Goal: Use online tool/utility: Utilize a website feature to perform a specific function

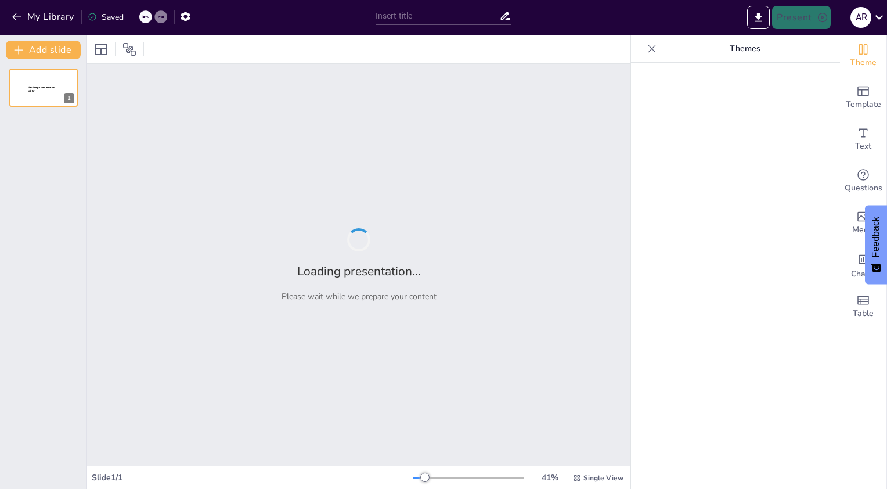
type input "Imported GRID -Red zone signs on the rig.pptx"
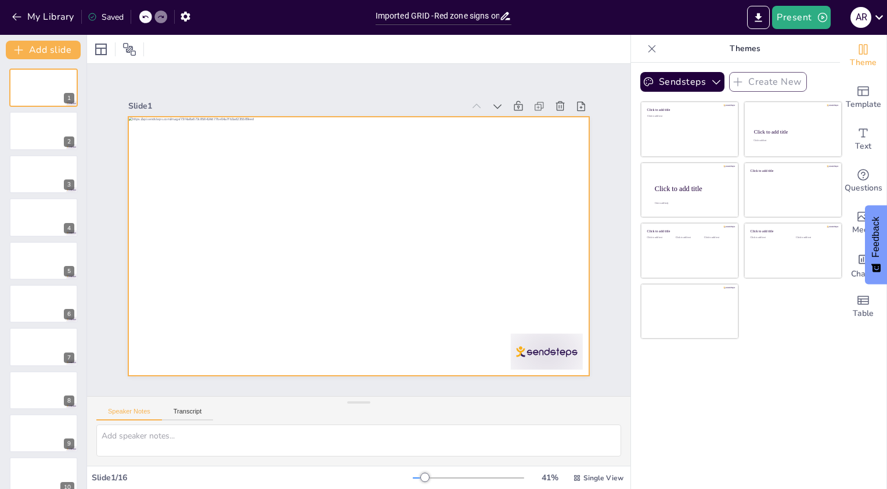
click at [458, 250] on div at bounding box center [355, 245] width 504 height 349
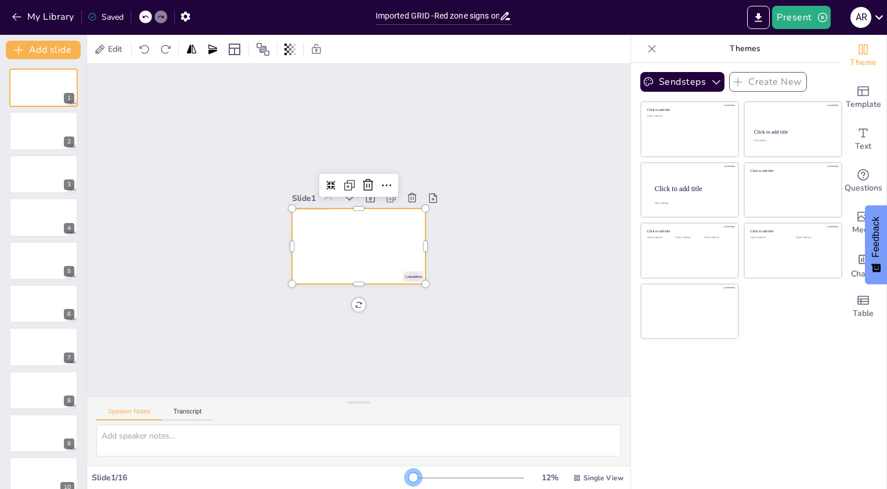
drag, startPoint x: 418, startPoint y: 478, endPoint x: 406, endPoint y: 475, distance: 13.2
click at [409, 475] on div at bounding box center [413, 476] width 9 height 9
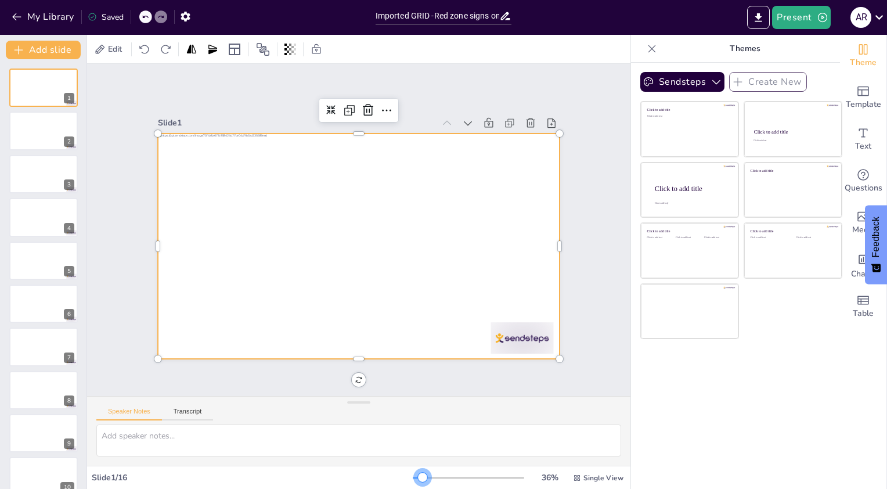
drag, startPoint x: 406, startPoint y: 475, endPoint x: 415, endPoint y: 475, distance: 8.7
click at [418, 475] on div at bounding box center [422, 476] width 9 height 9
click at [31, 122] on div at bounding box center [44, 130] width 70 height 39
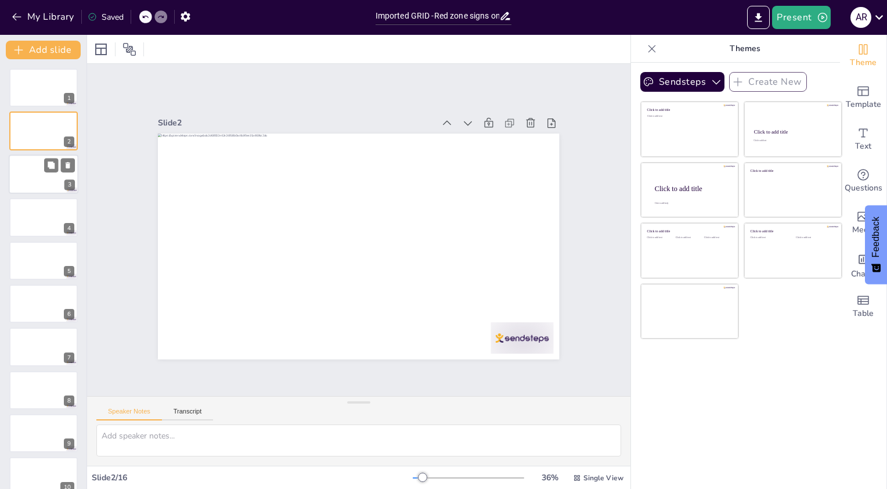
click at [31, 166] on div at bounding box center [44, 173] width 70 height 39
click at [31, 205] on div at bounding box center [44, 216] width 70 height 39
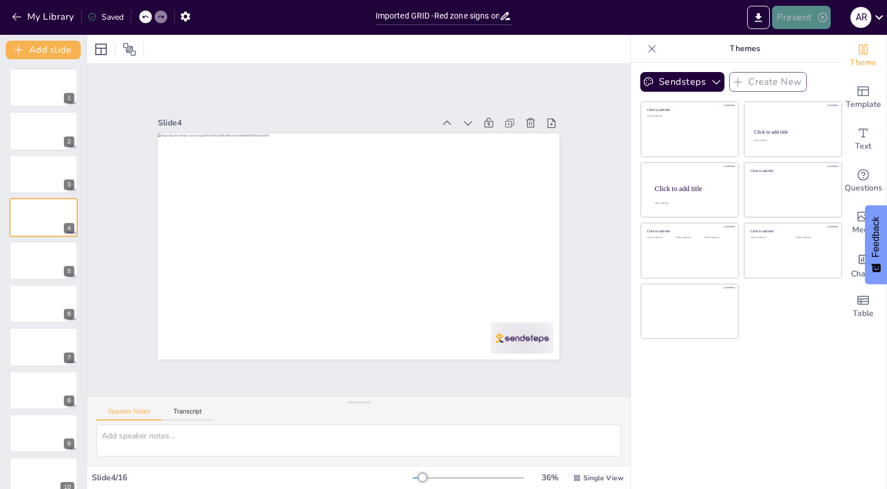
click at [811, 13] on button "Present" at bounding box center [801, 17] width 58 height 23
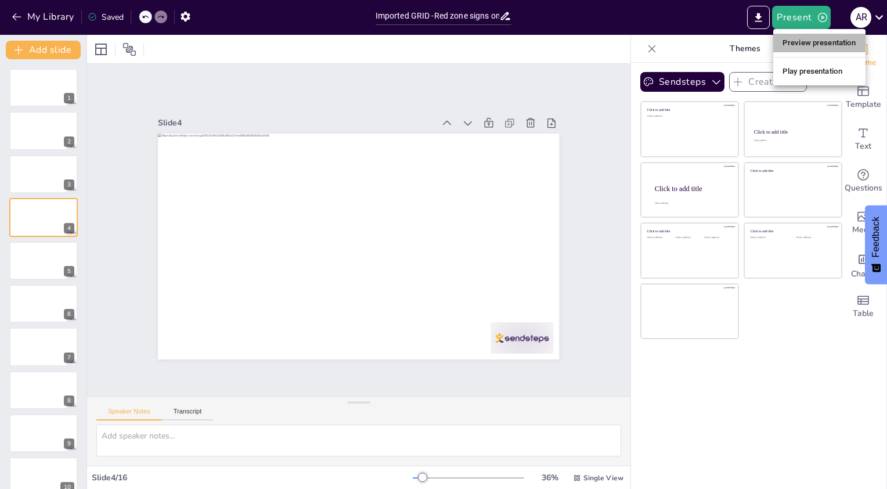
click at [808, 47] on li "Preview presentation" at bounding box center [819, 43] width 92 height 19
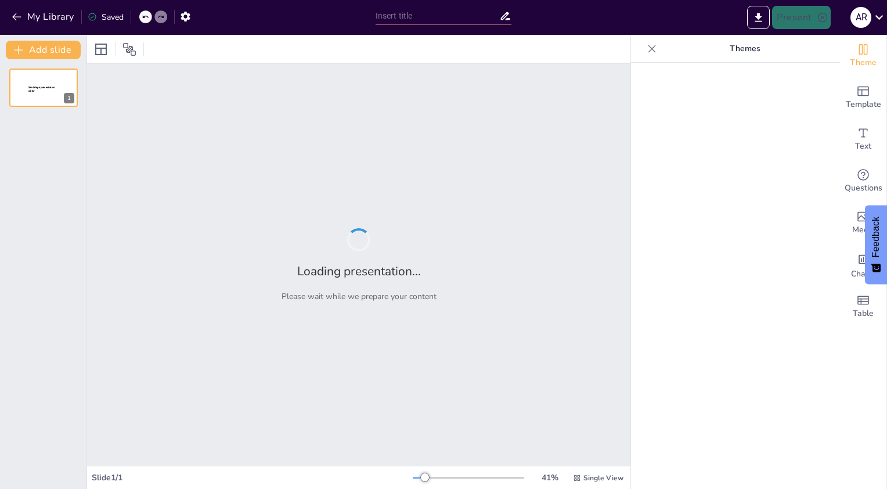
type input "Imported GRID -Red zone signs on the rig.pptx"
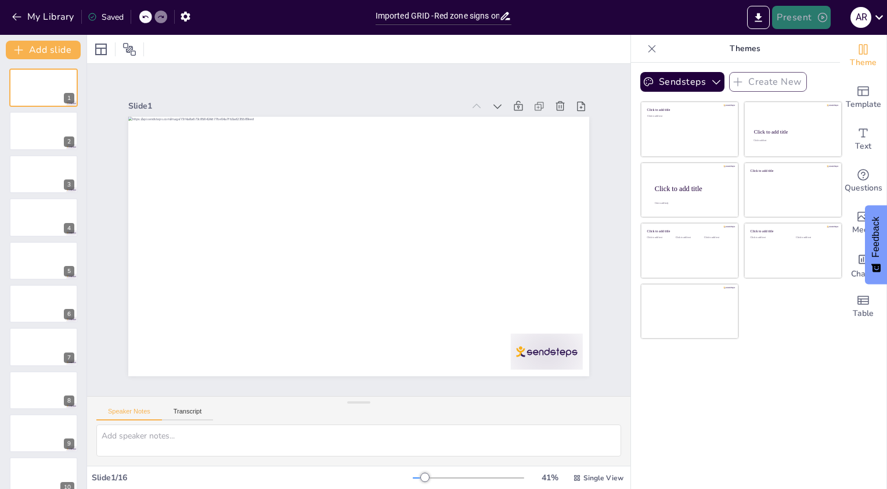
click at [815, 13] on button "Present" at bounding box center [801, 17] width 58 height 23
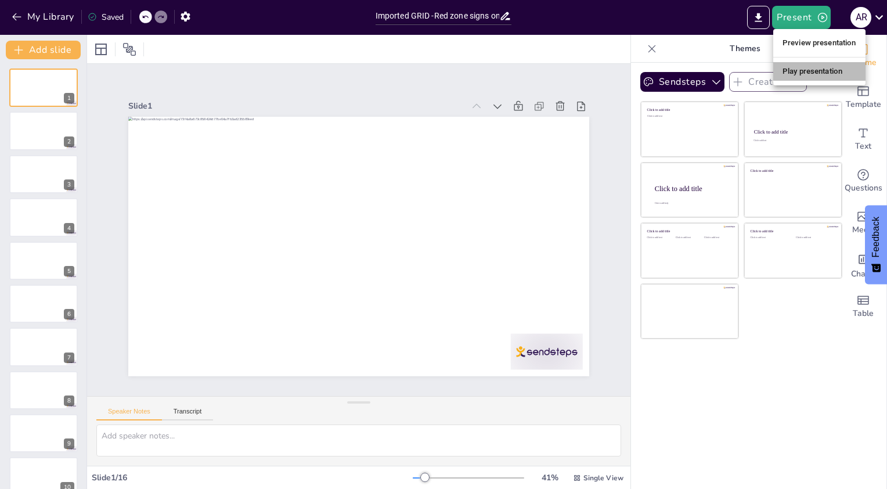
click at [805, 77] on li "Play presentation" at bounding box center [819, 71] width 92 height 19
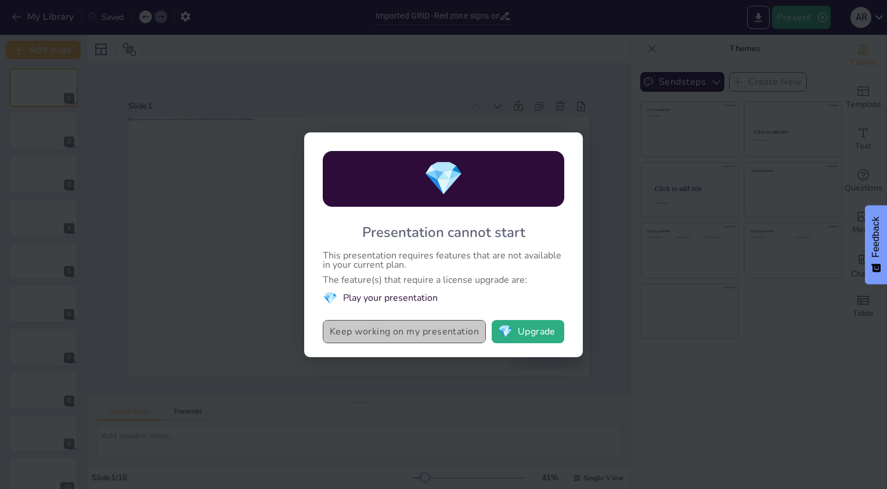
click at [374, 335] on button "Keep working on my presentation" at bounding box center [404, 331] width 163 height 23
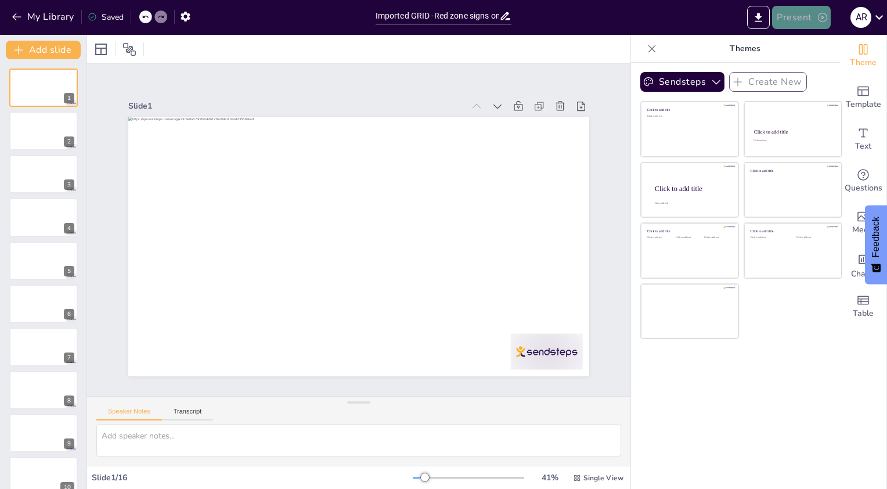
click at [793, 22] on button "Present" at bounding box center [801, 17] width 58 height 23
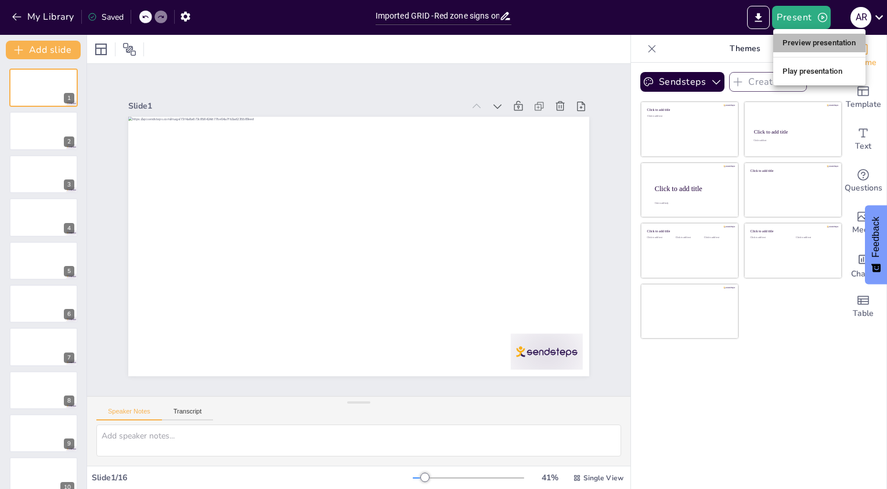
click at [803, 41] on li "Preview presentation" at bounding box center [819, 43] width 92 height 19
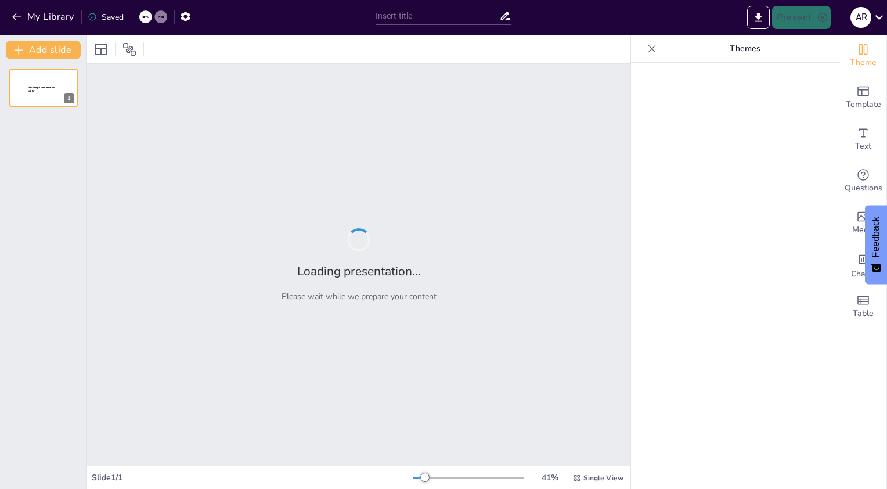
type input "Imported GRID -Red zone signs on the rig.pptx"
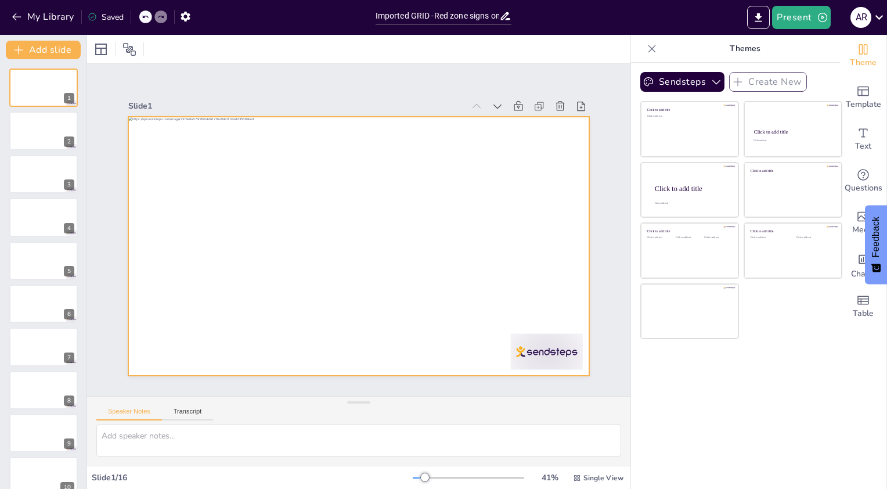
click at [360, 211] on div at bounding box center [360, 214] width 485 height 306
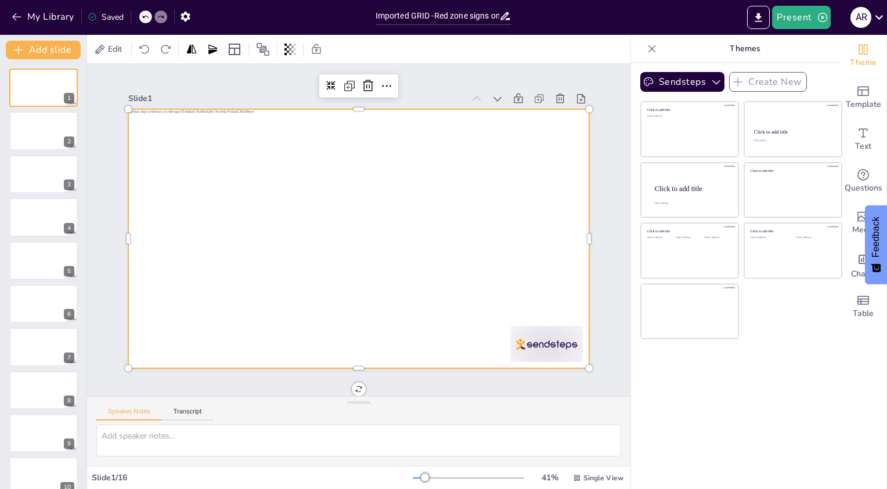
scroll to position [12, 0]
click at [873, 16] on icon at bounding box center [879, 17] width 16 height 16
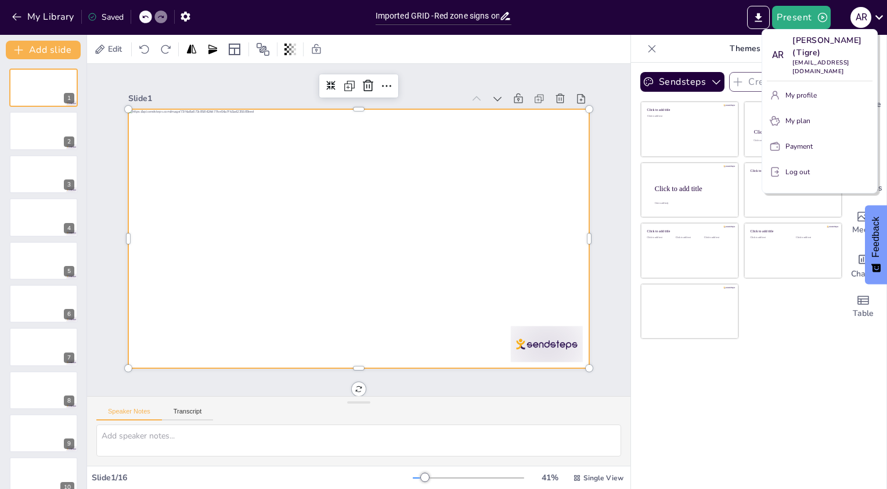
click at [792, 167] on p "Log out" at bounding box center [797, 172] width 24 height 10
